Goal: Transaction & Acquisition: Purchase product/service

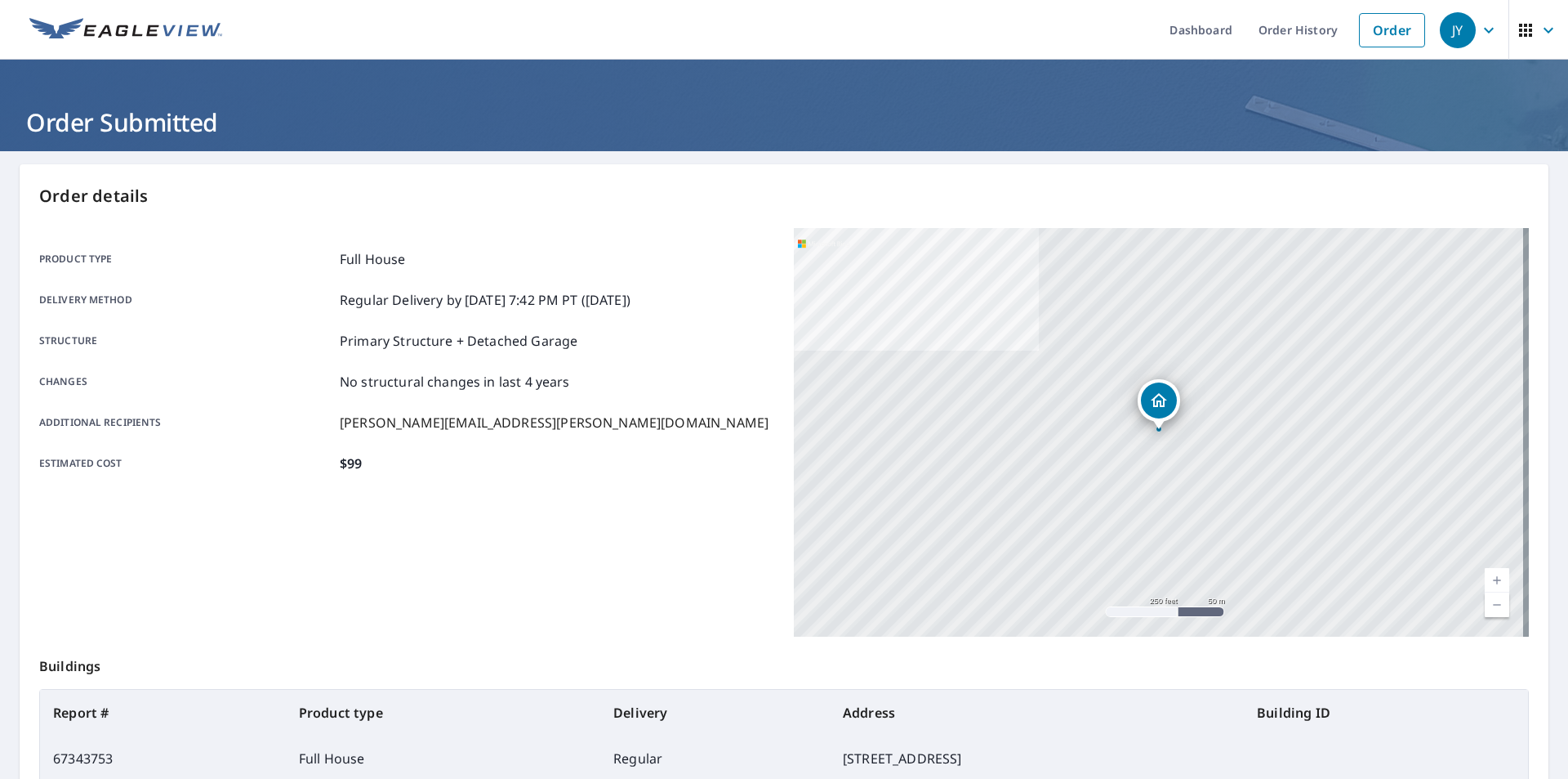
scroll to position [141, 0]
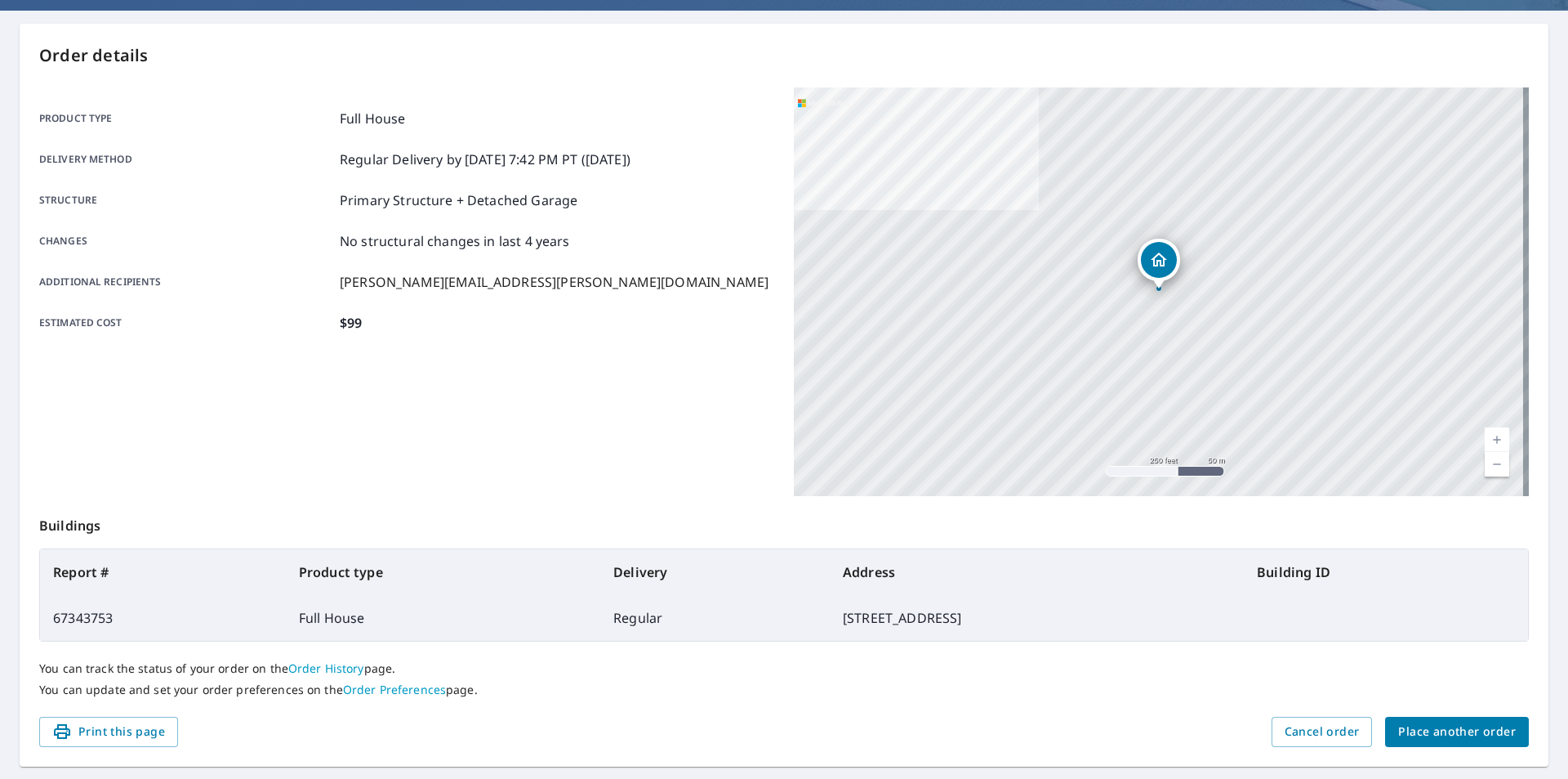
click at [1417, 725] on span "Place another order" at bounding box center [1457, 731] width 117 height 20
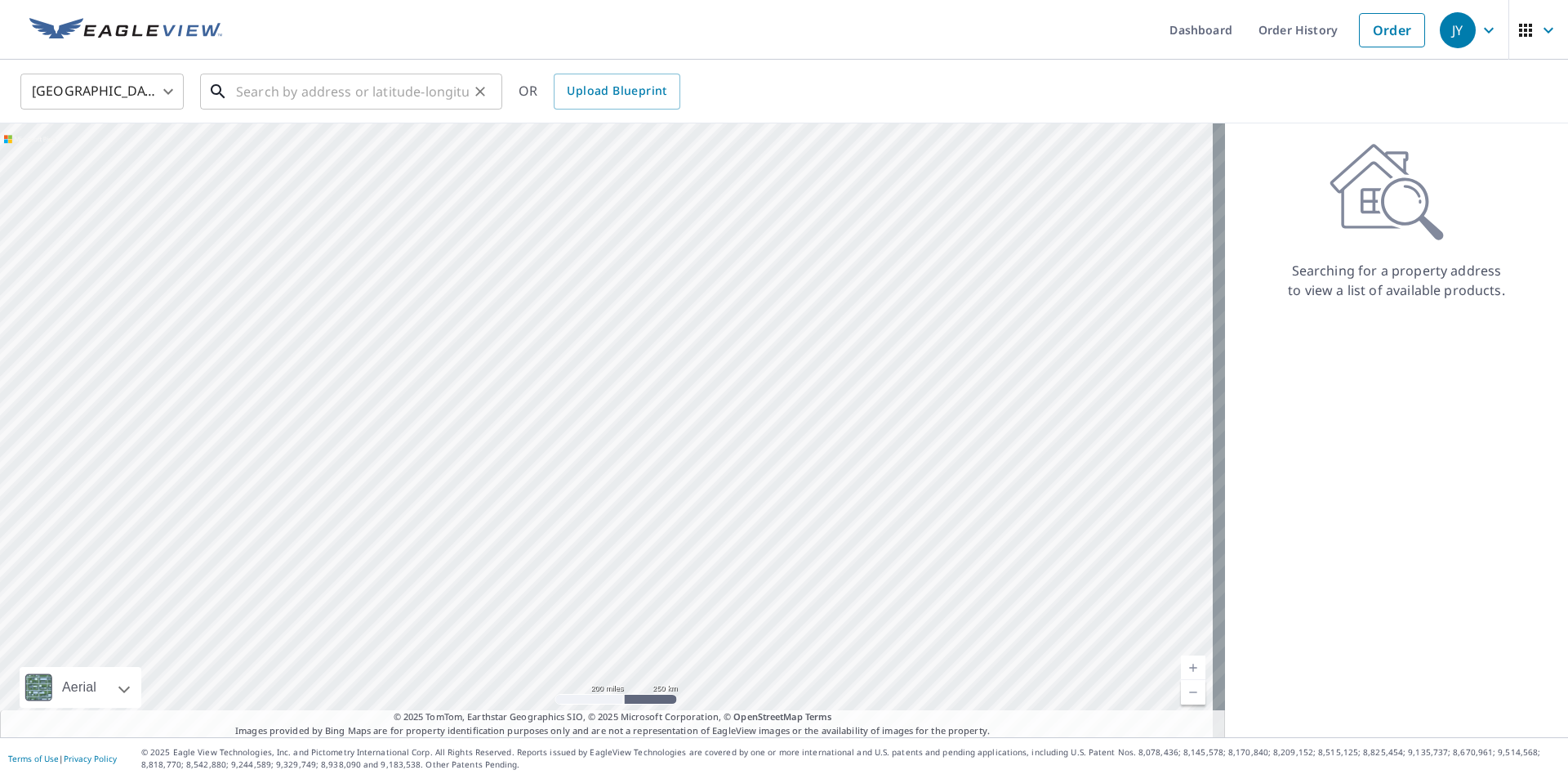
click at [294, 80] on input "text" at bounding box center [353, 91] width 233 height 46
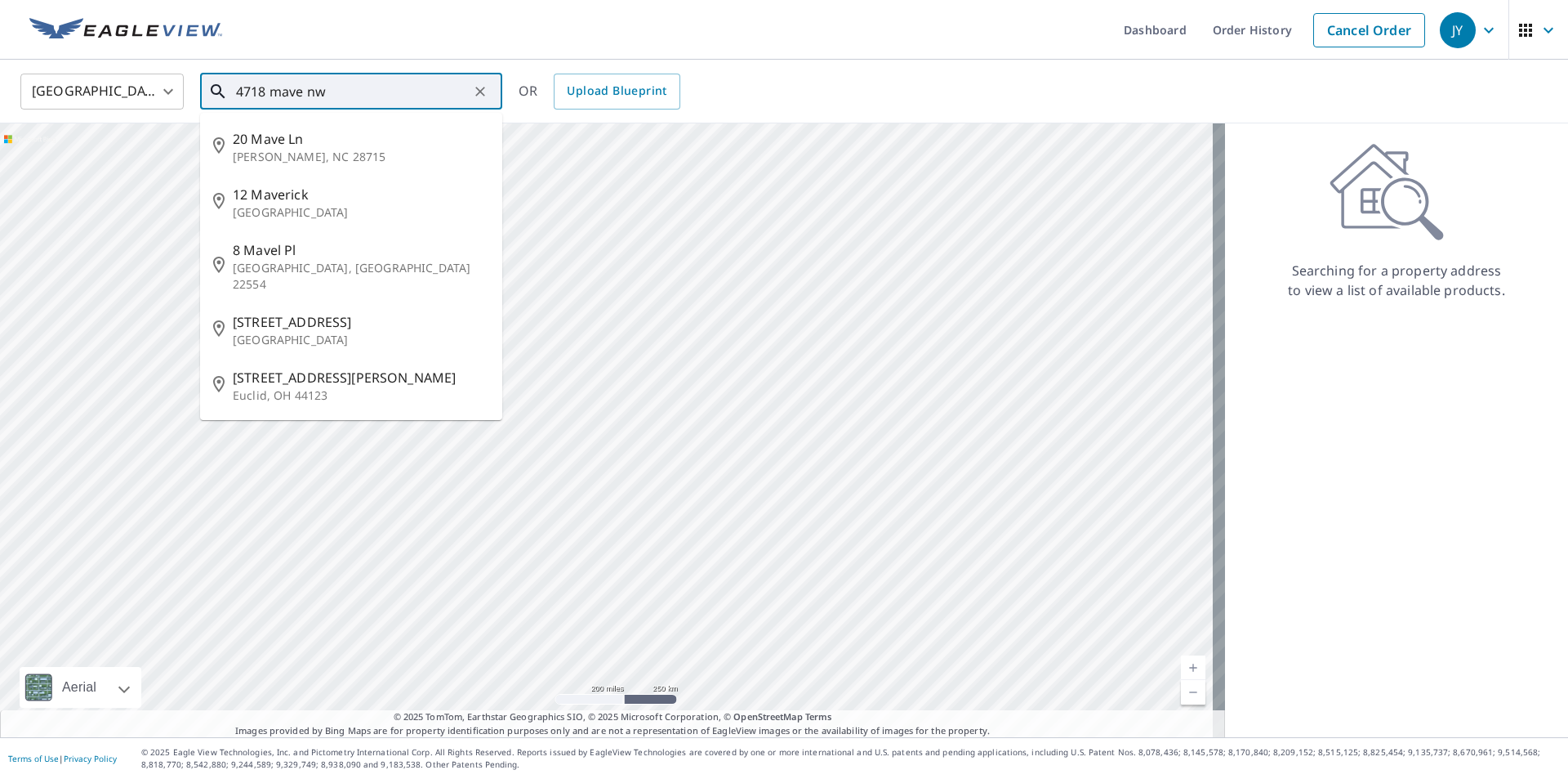
drag, startPoint x: 282, startPoint y: 92, endPoint x: 322, endPoint y: 84, distance: 40.8
click at [290, 91] on input "4718 mave nw" at bounding box center [353, 91] width 233 height 46
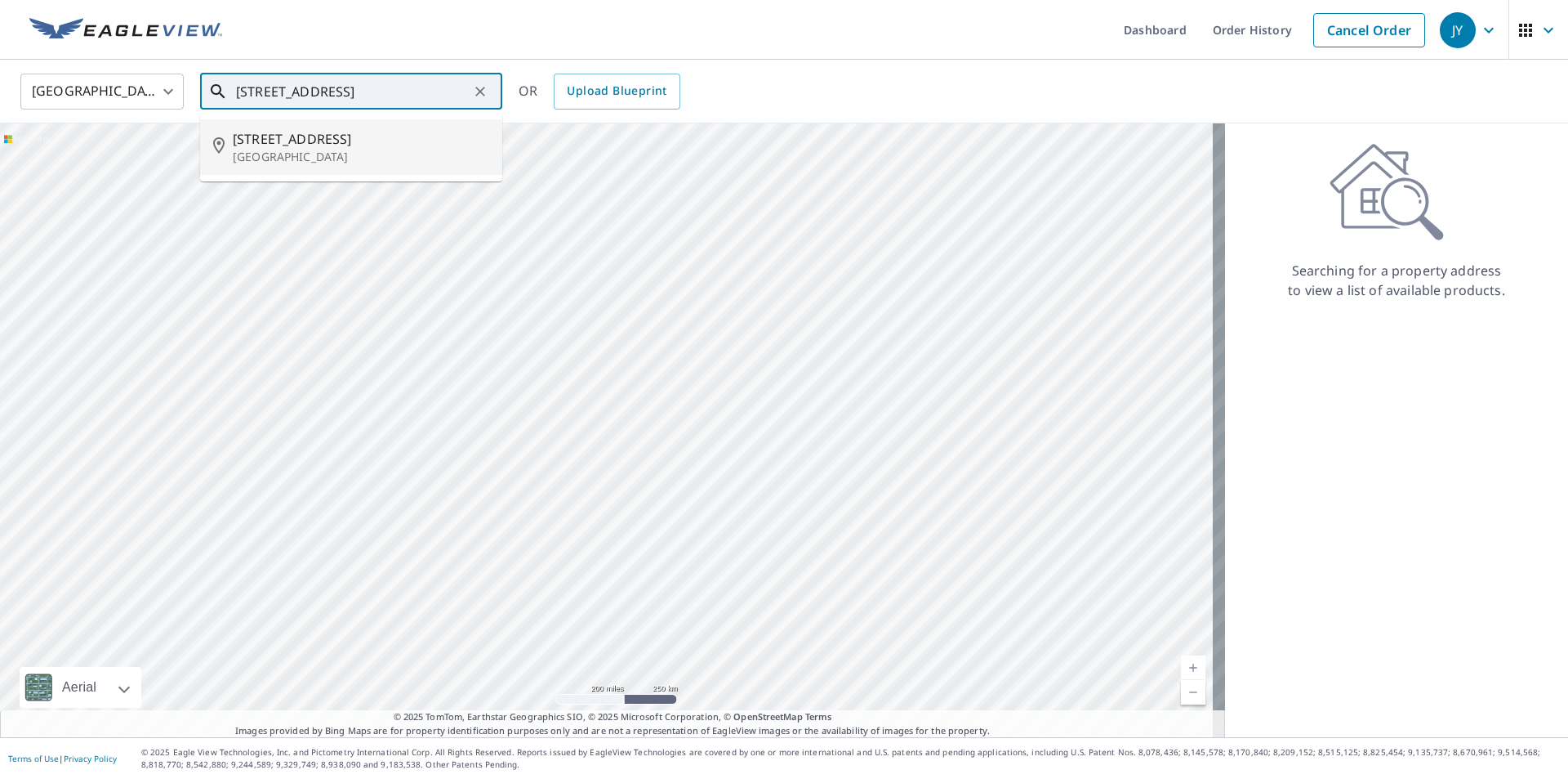
click at [306, 140] on span "[STREET_ADDRESS]" at bounding box center [361, 138] width 256 height 19
type input "[STREET_ADDRESS]"
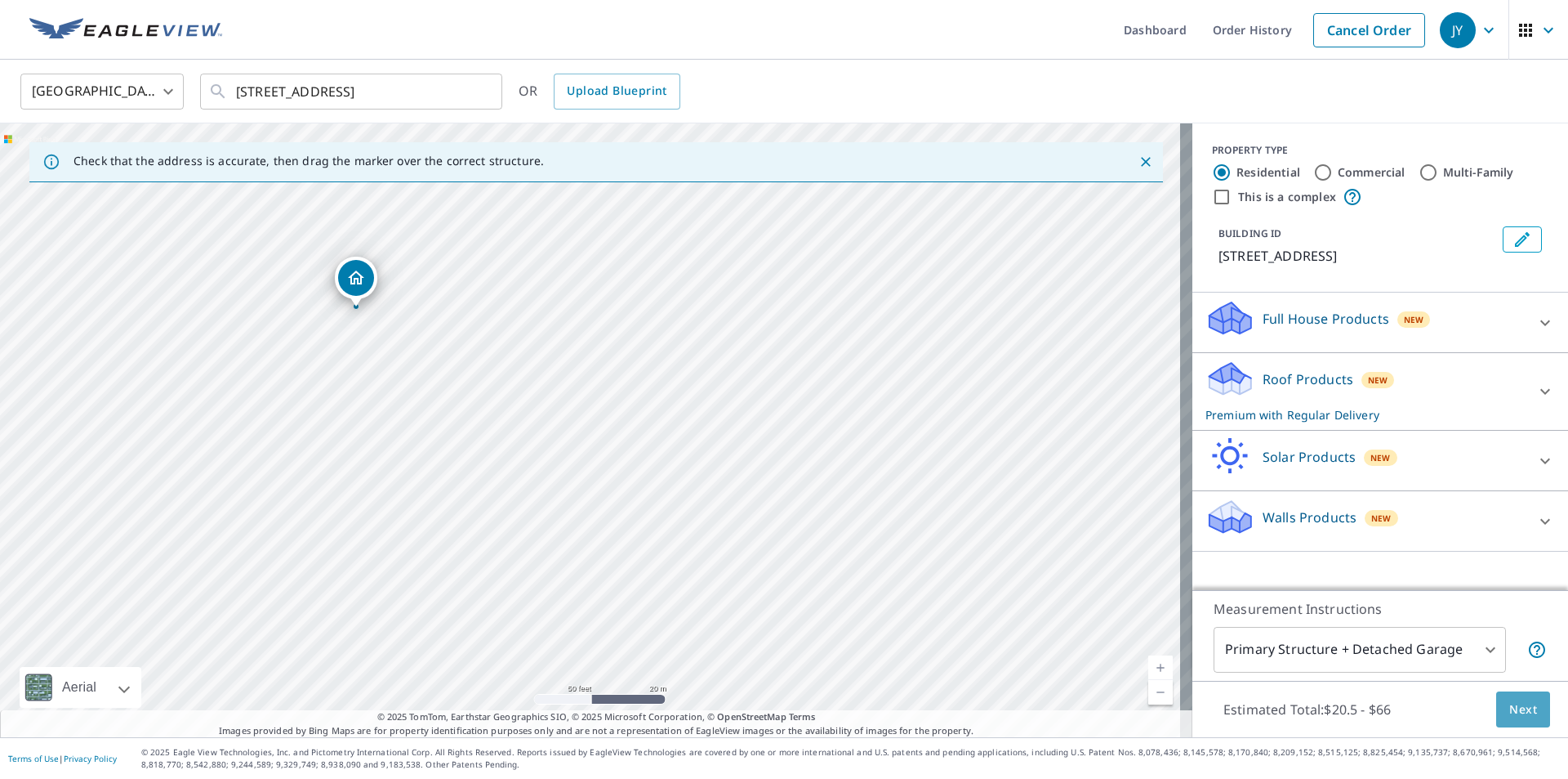
click at [1520, 704] on span "Next" at bounding box center [1523, 709] width 28 height 20
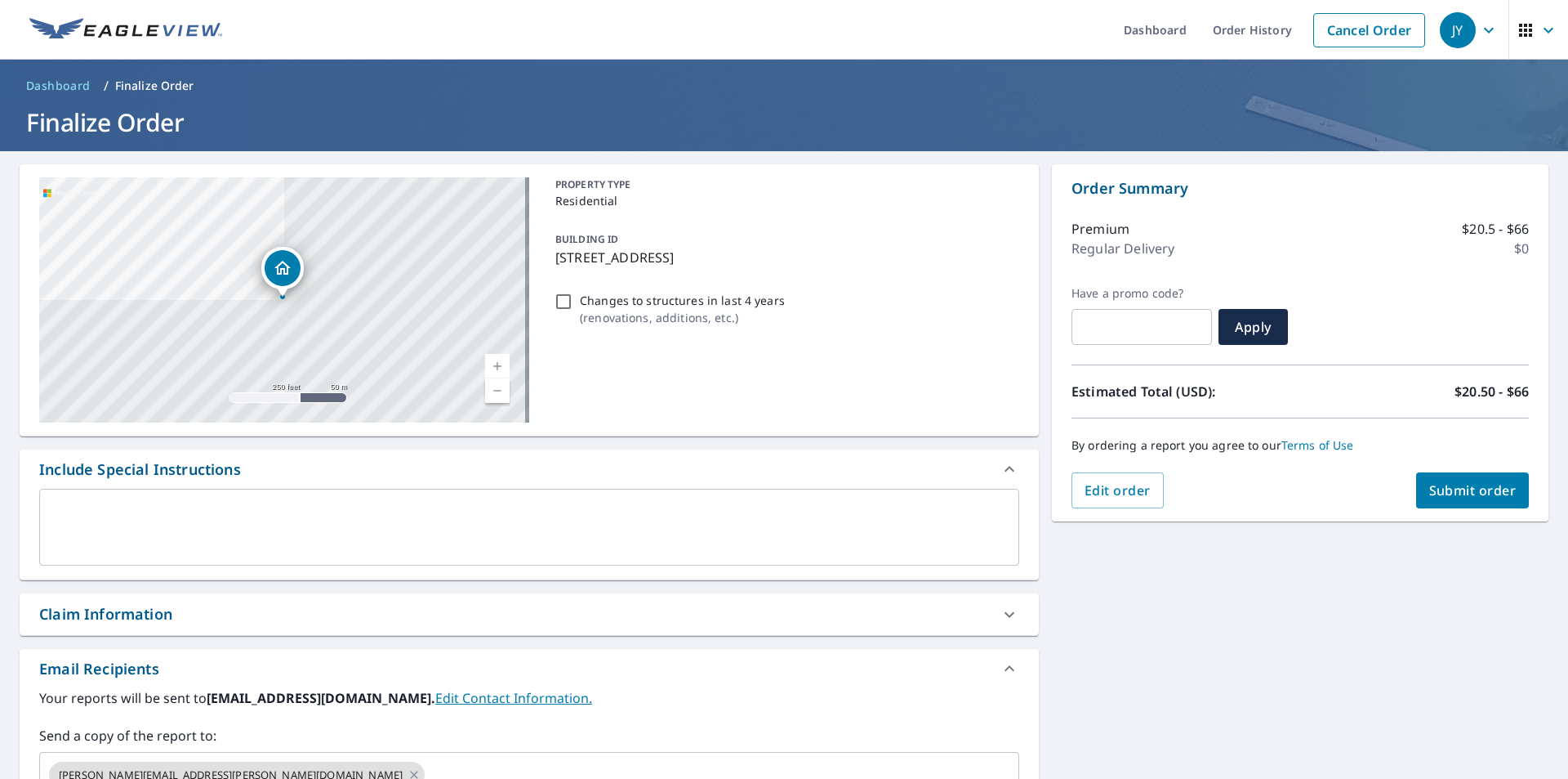
scroll to position [262, 0]
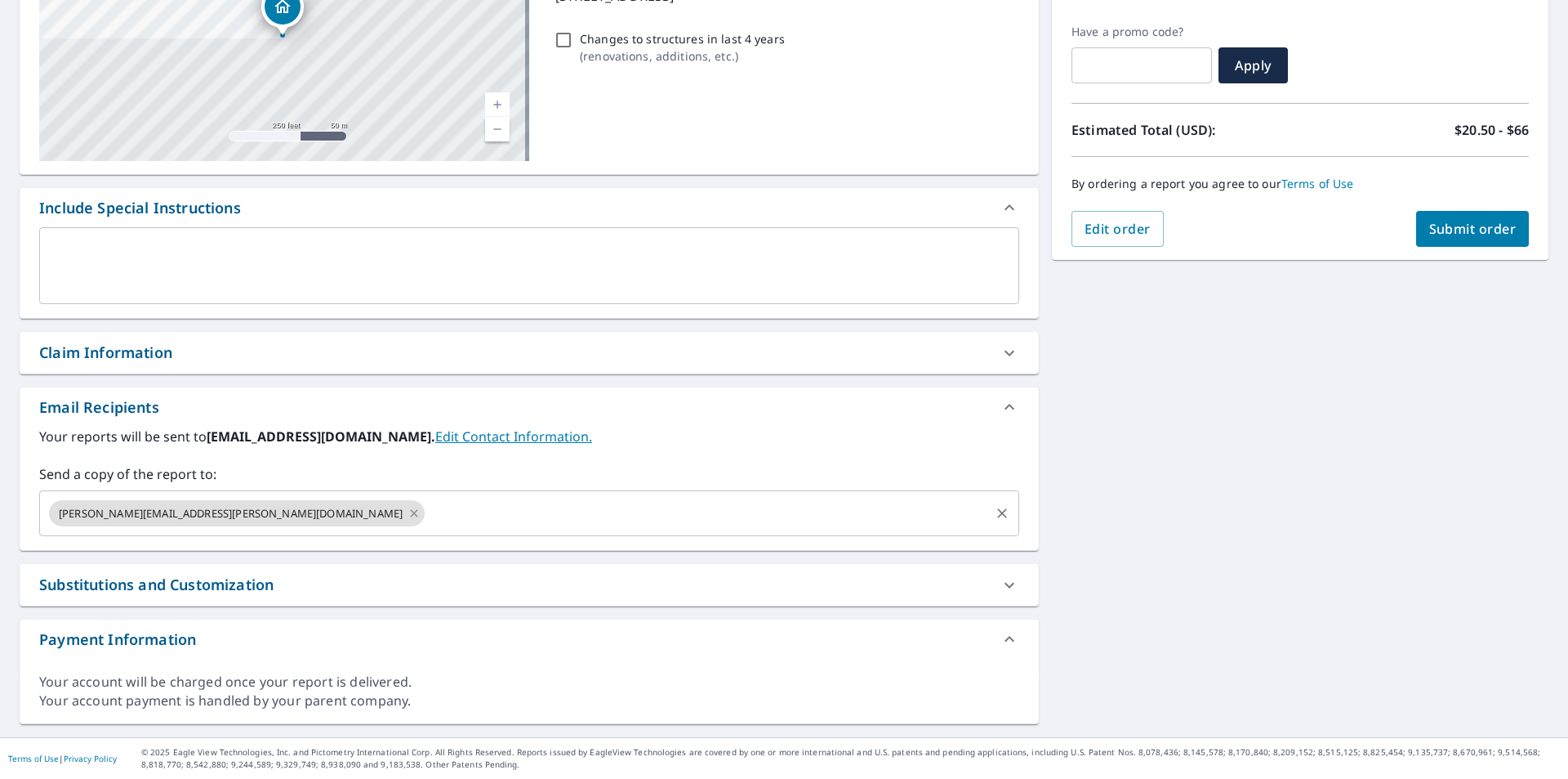
click at [410, 512] on icon at bounding box center [413, 512] width 8 height 8
click at [225, 521] on input "text" at bounding box center [517, 512] width 941 height 31
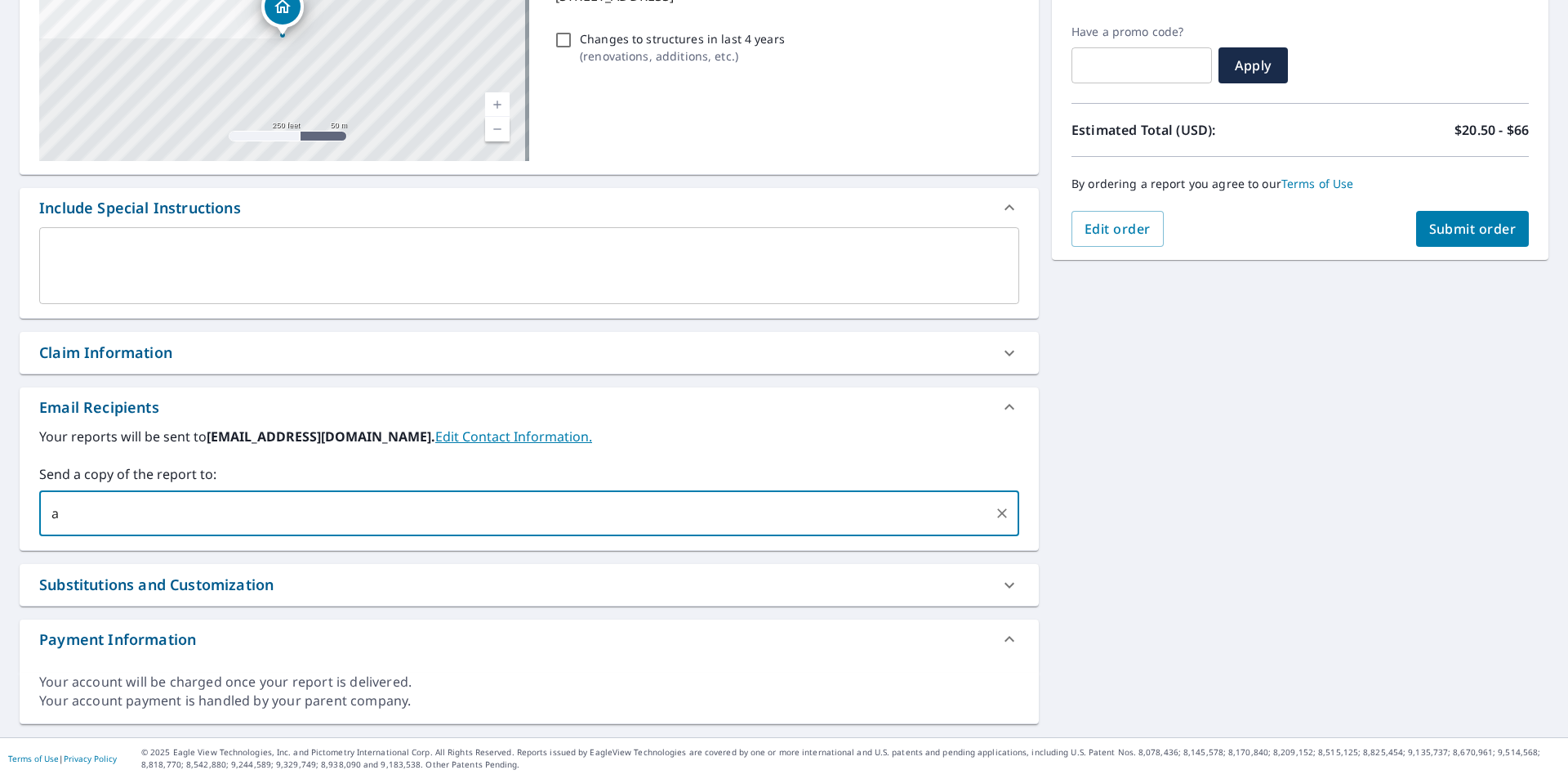
type input "[PERSON_NAME][EMAIL_ADDRESS][PERSON_NAME][DOMAIN_NAME]"
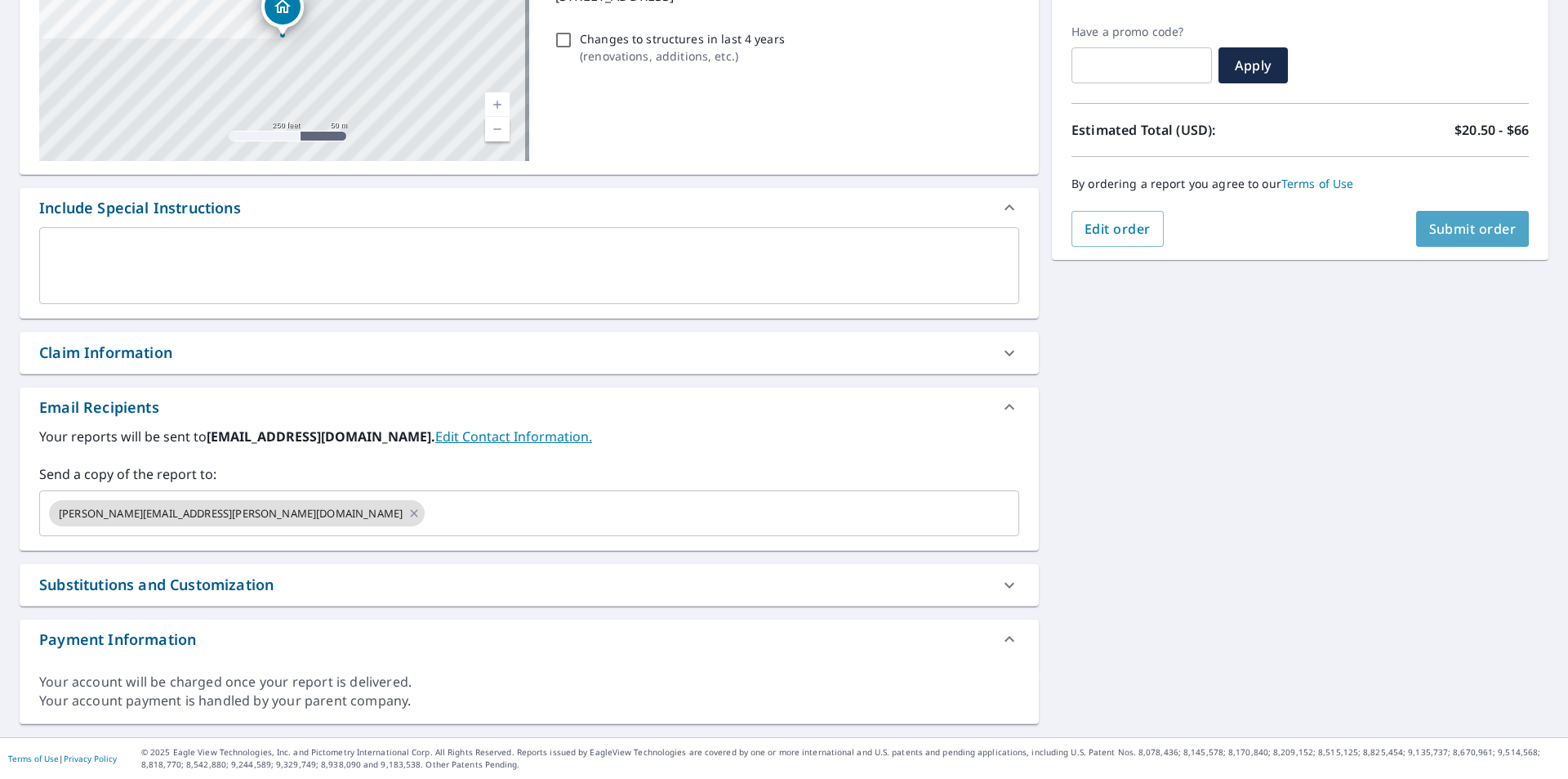
click at [1479, 224] on span "Submit order" at bounding box center [1472, 228] width 87 height 18
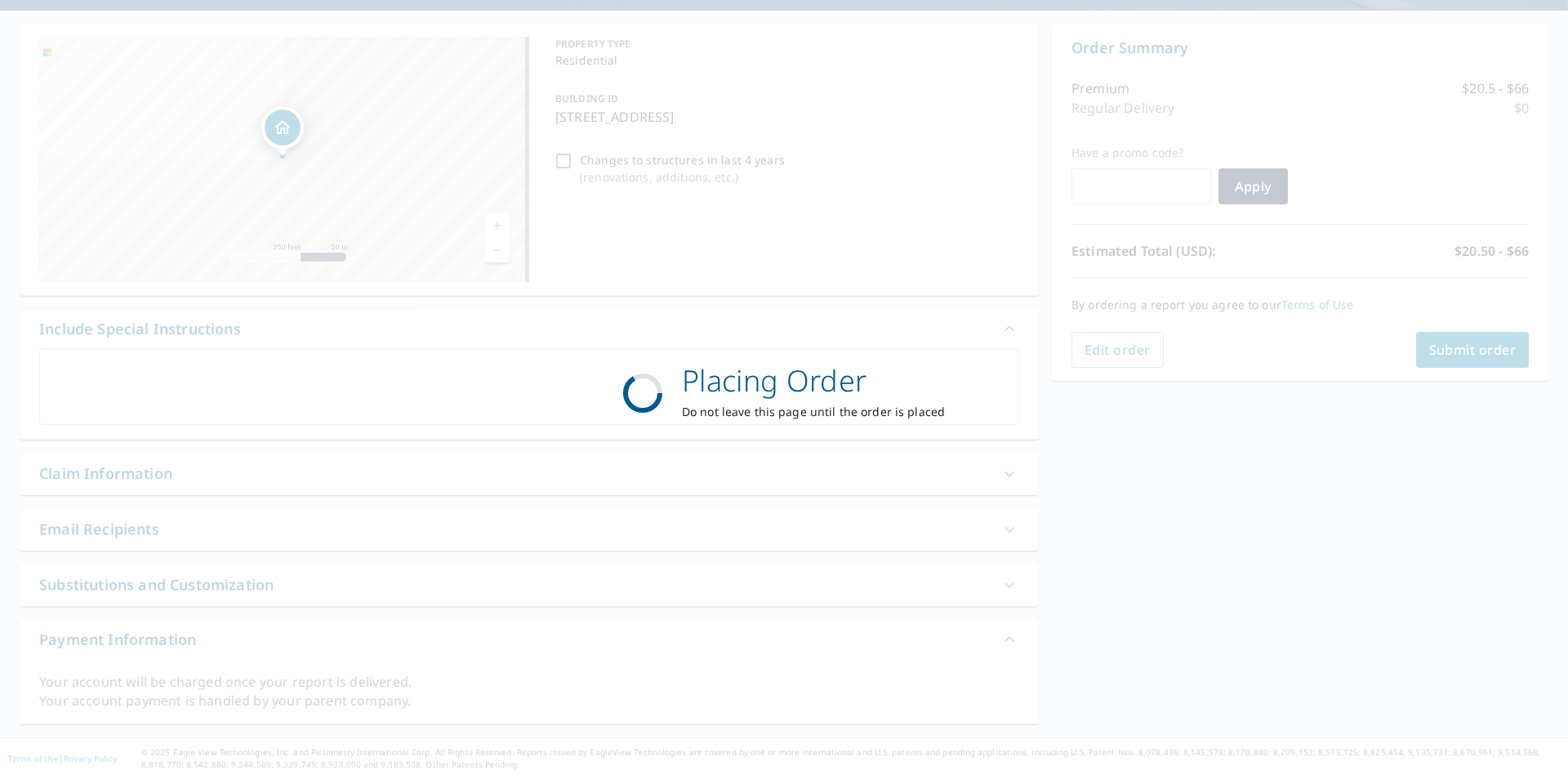
scroll to position [141, 0]
